Goal: Task Accomplishment & Management: Manage account settings

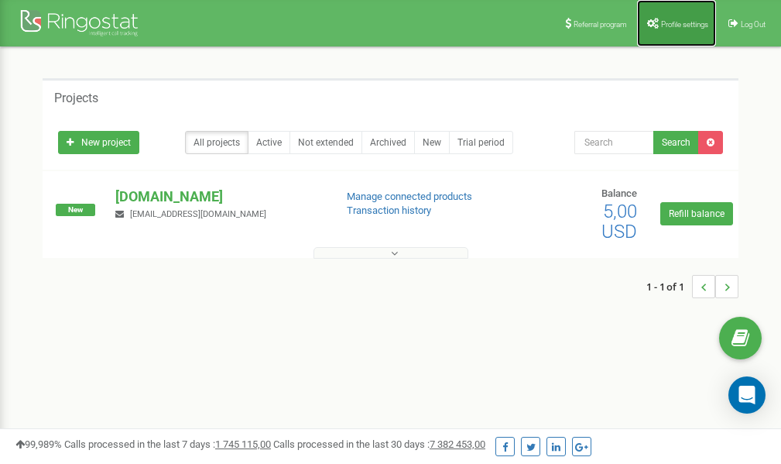
click at [670, 25] on span "Profile settings" at bounding box center [684, 24] width 47 height 9
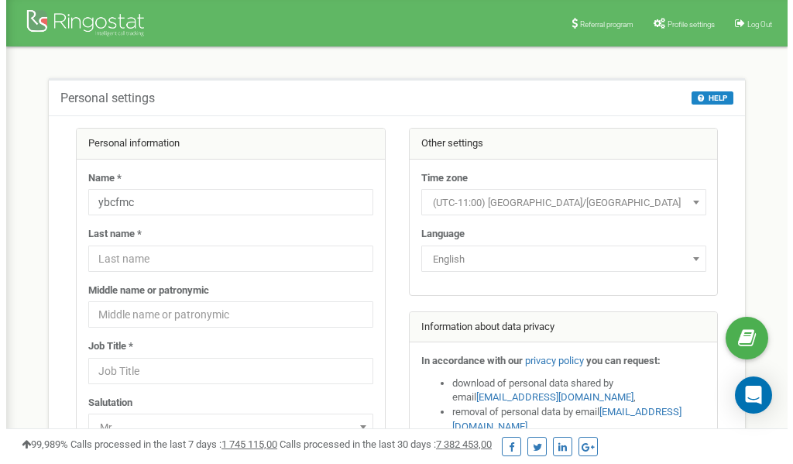
scroll to position [77, 0]
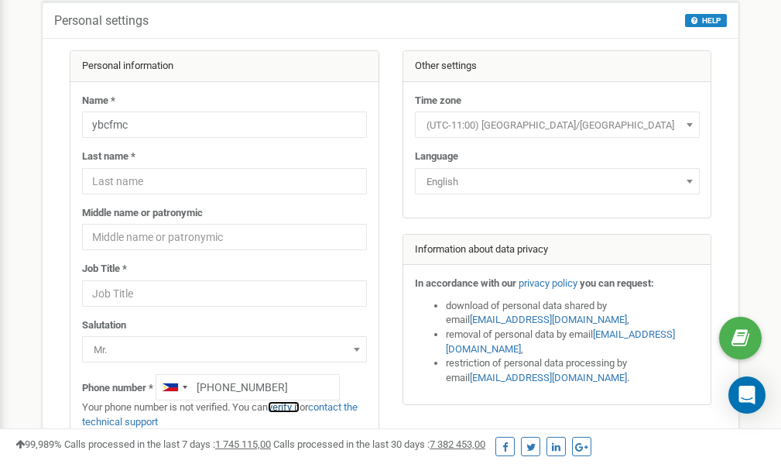
click at [296, 406] on link "verify it" at bounding box center [284, 407] width 32 height 12
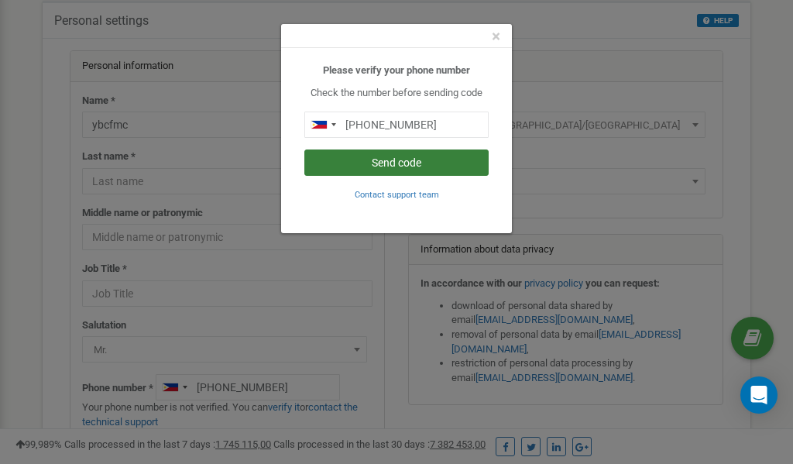
click at [405, 162] on button "Send code" at bounding box center [396, 162] width 184 height 26
